Goal: Task Accomplishment & Management: Complete application form

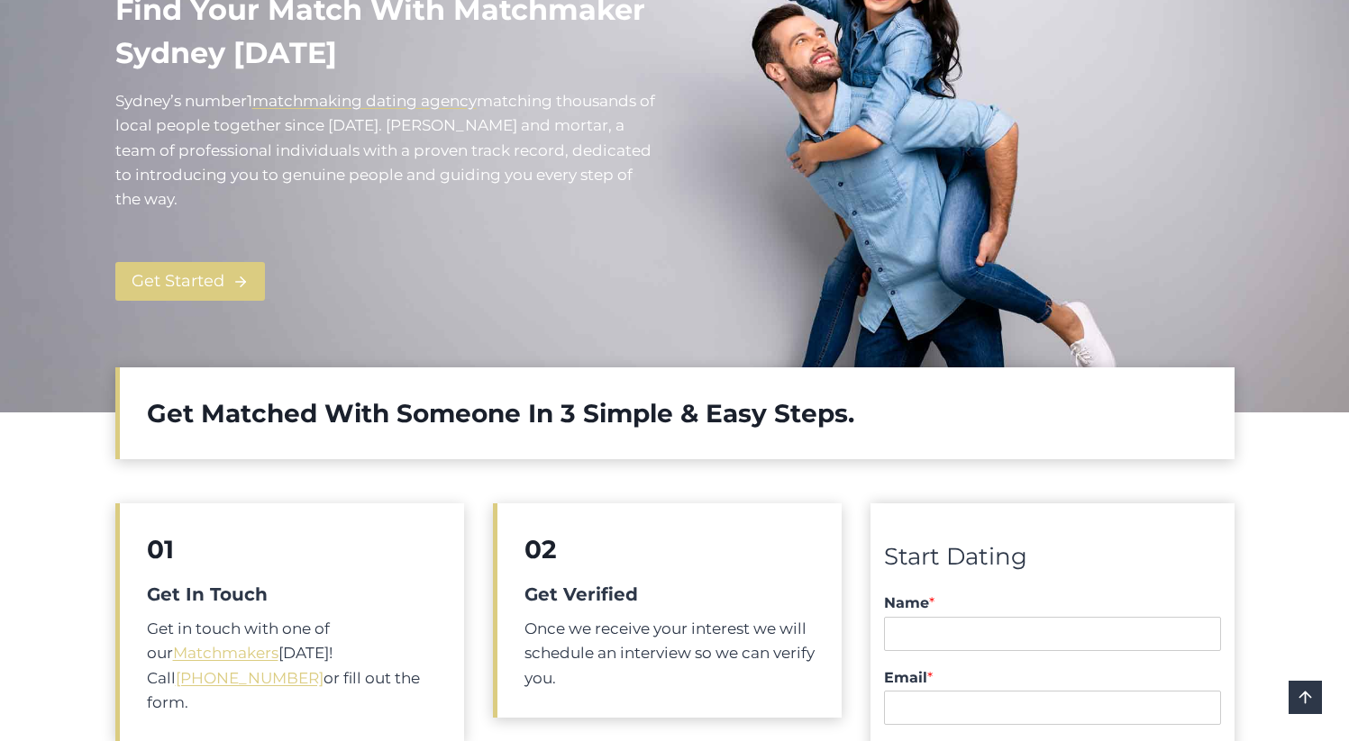
scroll to position [740, 0]
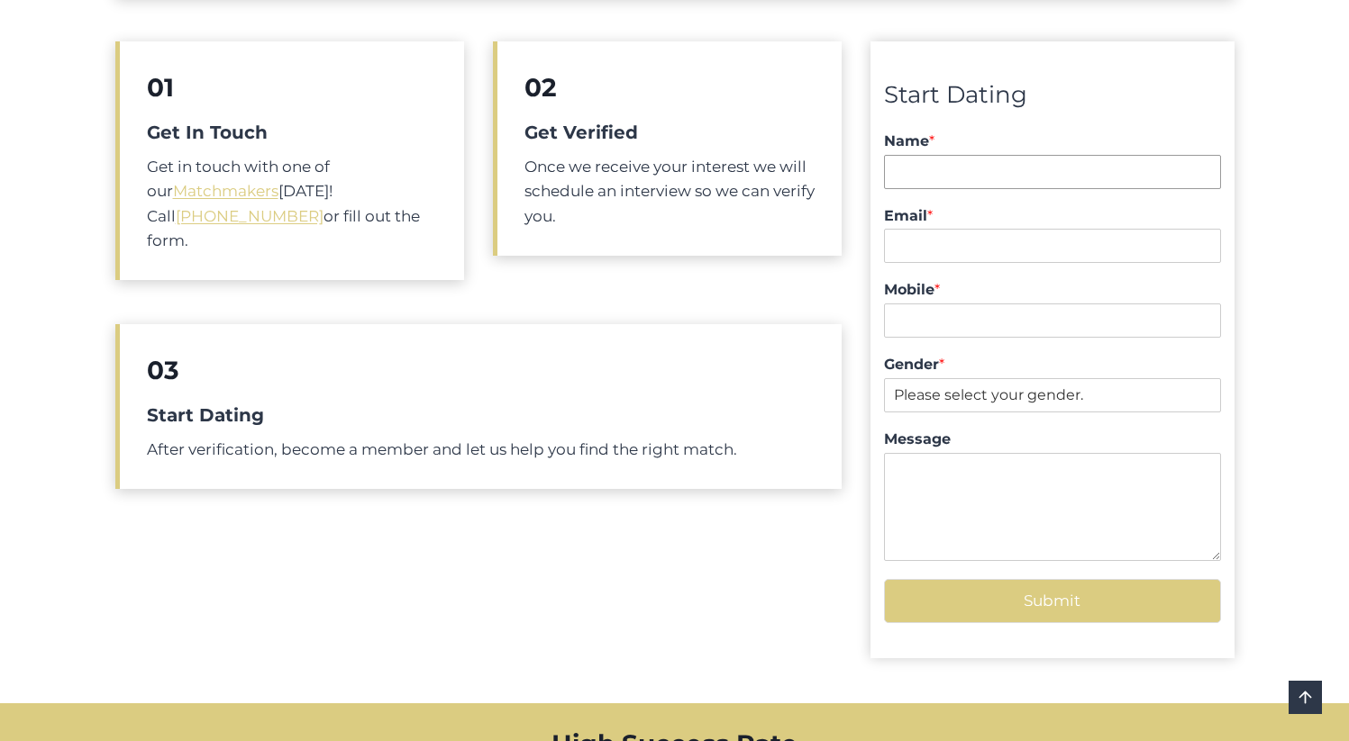
click at [950, 164] on input "Name *" at bounding box center [1052, 172] width 336 height 34
click at [941, 259] on input "Email *" at bounding box center [1052, 246] width 336 height 34
click at [964, 157] on input "Zozo" at bounding box center [1052, 172] width 336 height 34
click at [962, 169] on input "Zozo" at bounding box center [1052, 172] width 336 height 34
type input "[PERSON_NAME]"
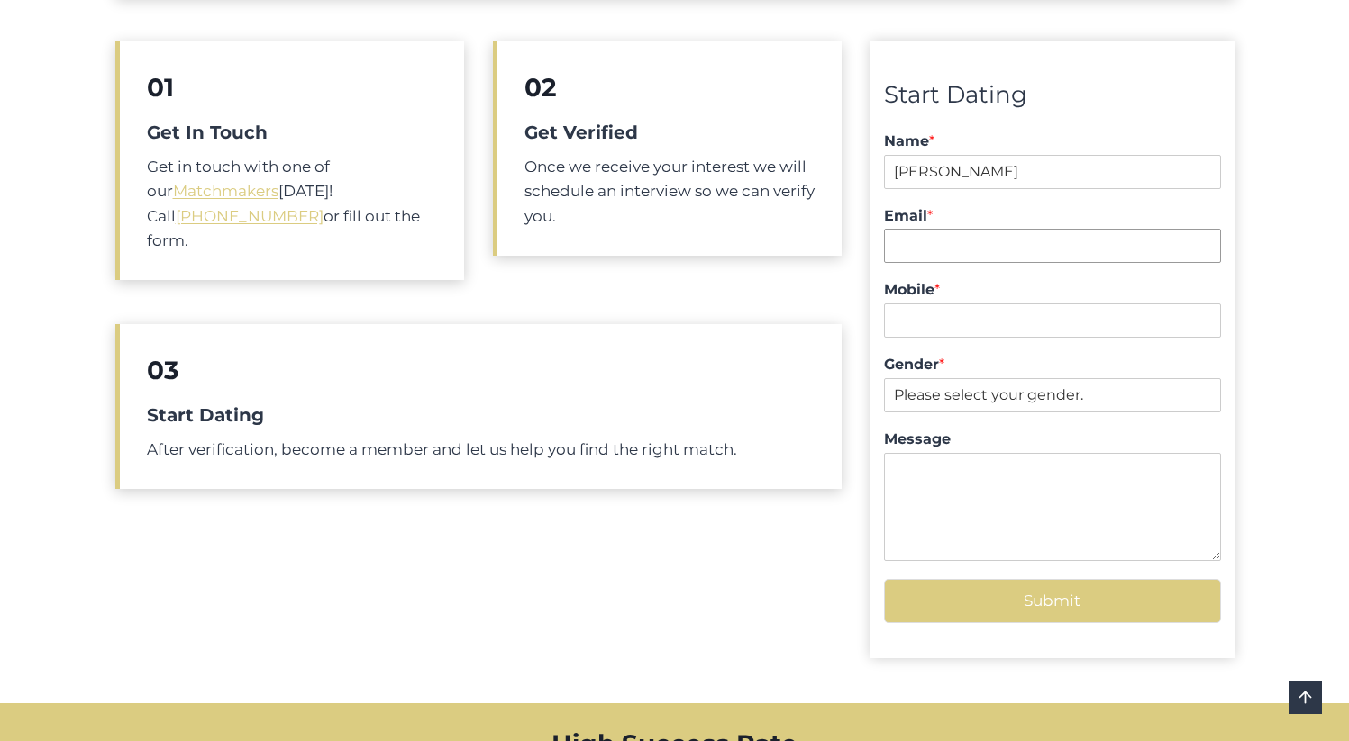
click at [942, 241] on input "Email *" at bounding box center [1052, 246] width 336 height 34
type input "[PERSON_NAME][EMAIL_ADDRESS][DOMAIN_NAME]"
click at [912, 335] on input "Mobile *" at bounding box center [1052, 321] width 336 height 34
type input "1"
type input "04123456789"
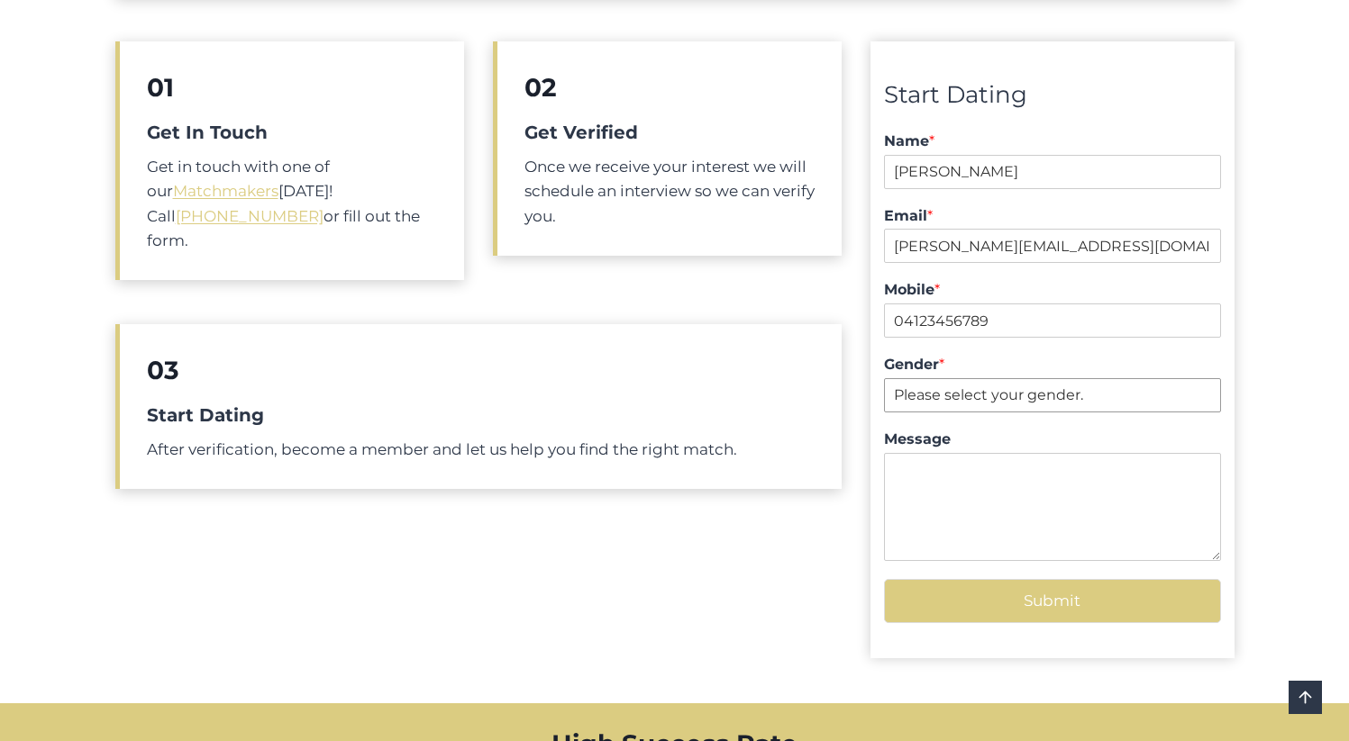
click at [956, 395] on select "Please select your gender. [DEMOGRAPHIC_DATA] [DEMOGRAPHIC_DATA]" at bounding box center [1052, 395] width 336 height 34
select select "[DEMOGRAPHIC_DATA]"
click at [884, 378] on select "Please select your gender. [DEMOGRAPHIC_DATA] [DEMOGRAPHIC_DATA]" at bounding box center [1052, 395] width 336 height 34
click at [1039, 608] on button "Submit" at bounding box center [1052, 601] width 336 height 44
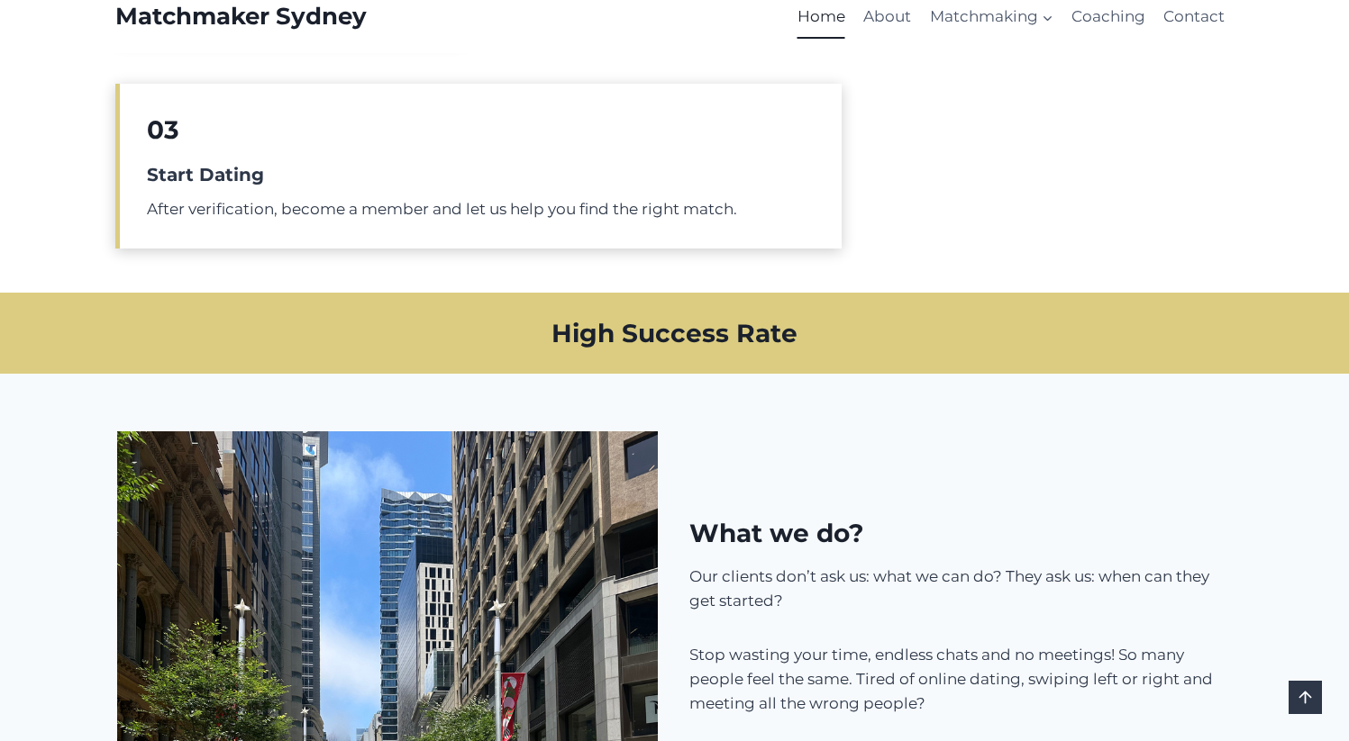
scroll to position [589, 0]
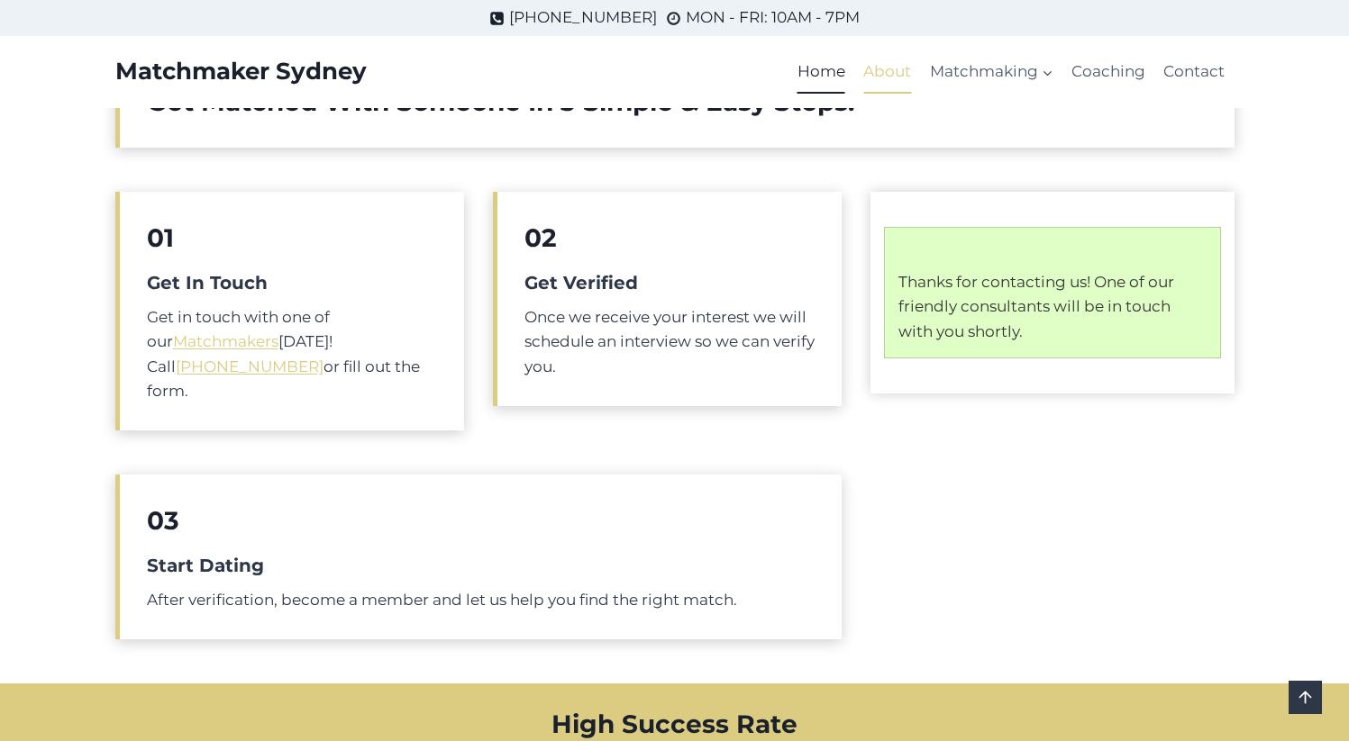
click at [902, 76] on link "About" at bounding box center [887, 71] width 66 height 43
